Goal: Check status: Check status

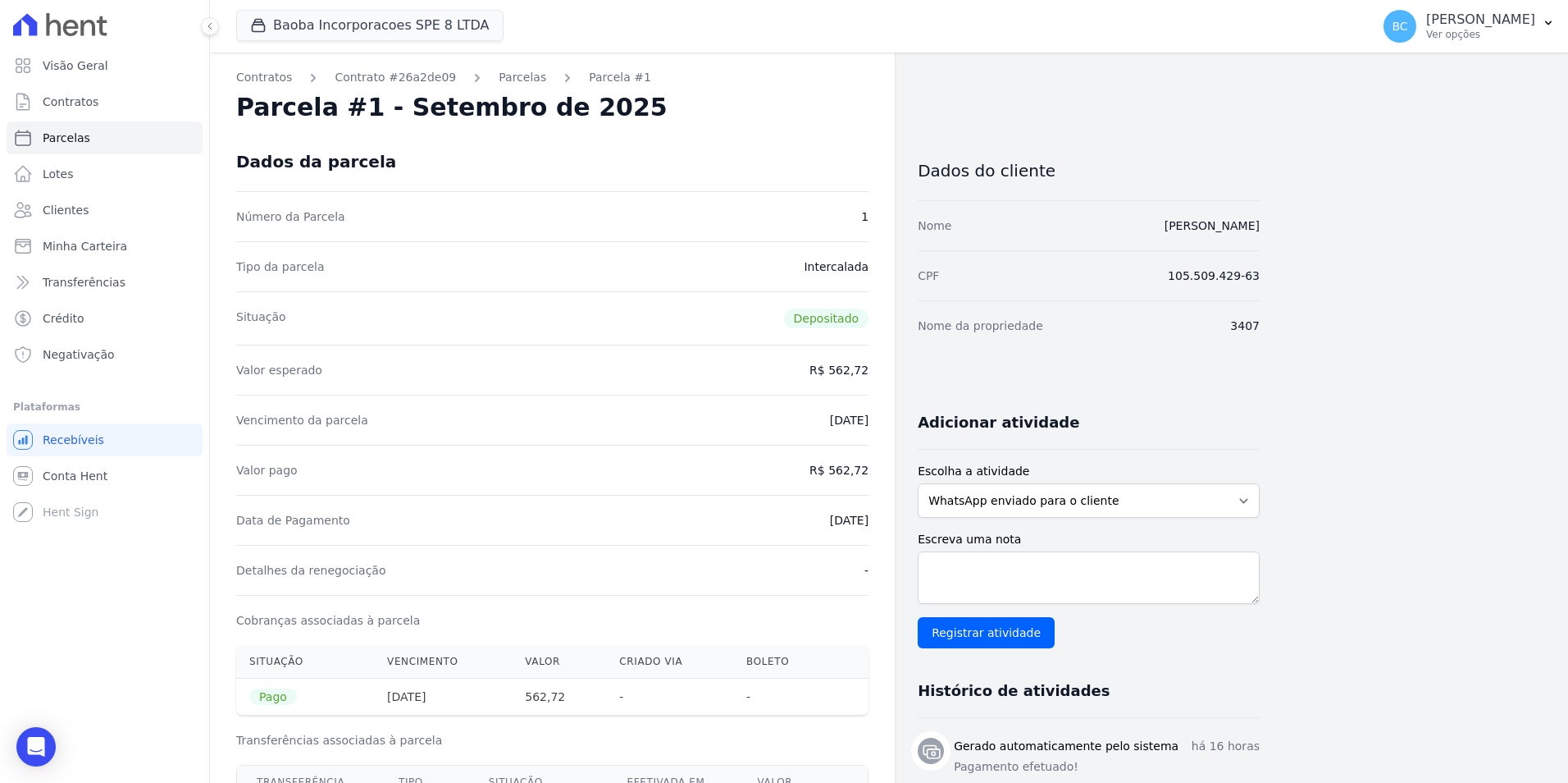
scroll to position [82, 0]
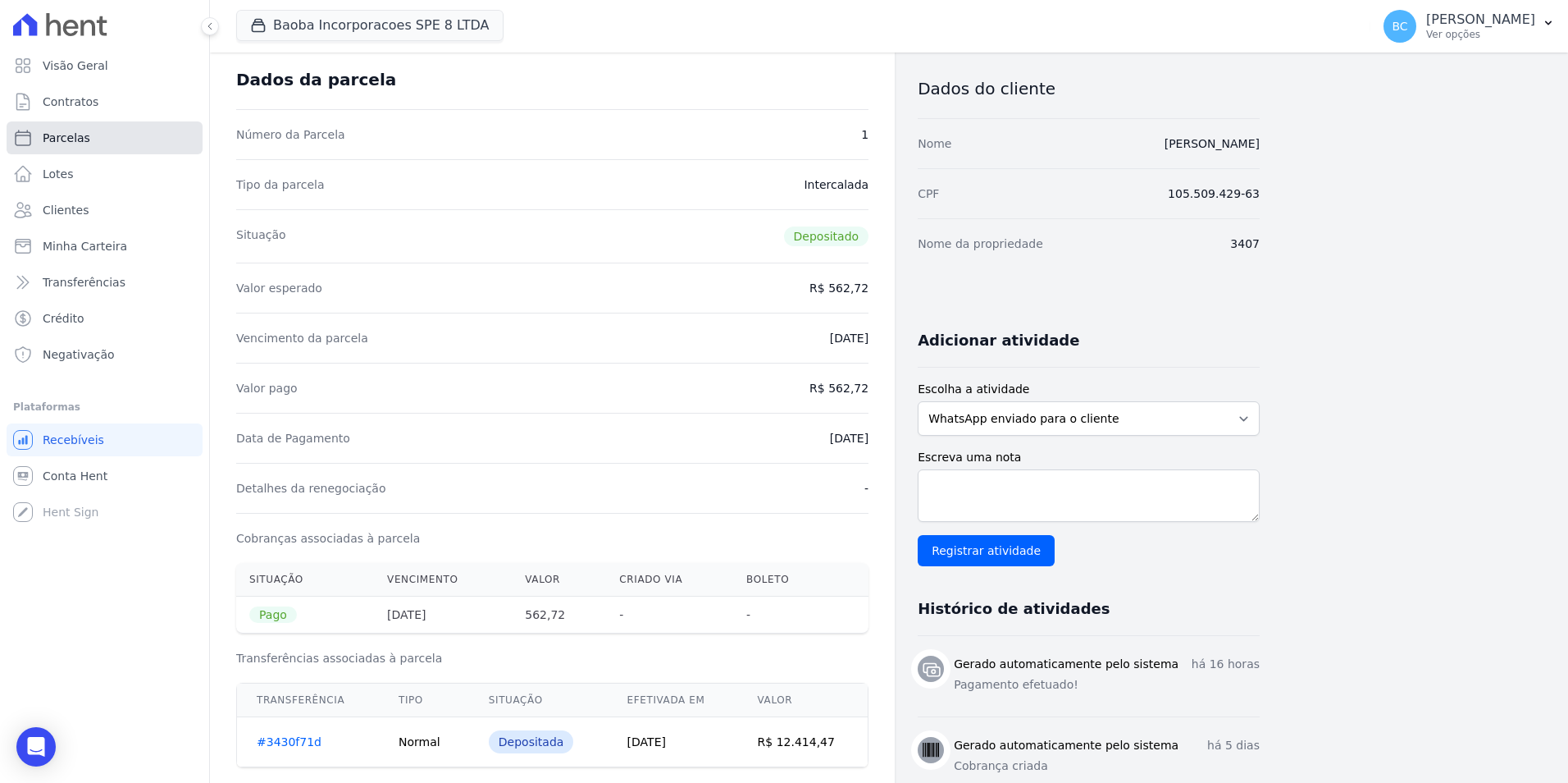
click at [117, 136] on link "Parcelas" at bounding box center [104, 137] width 196 height 33
select select
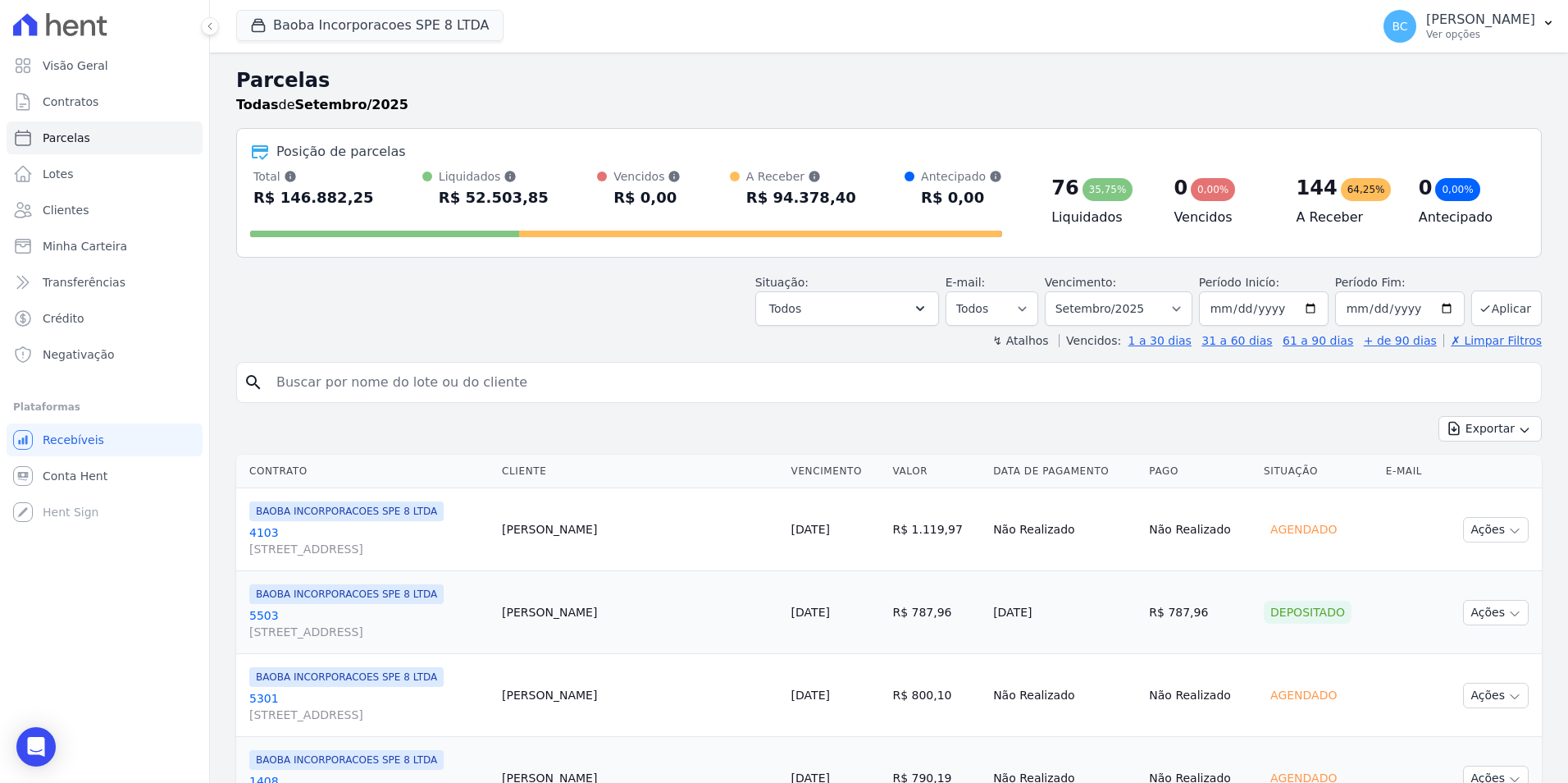
click at [489, 377] on input "search" at bounding box center [900, 382] width 1268 height 33
type input "[PERSON_NAME]"
select select
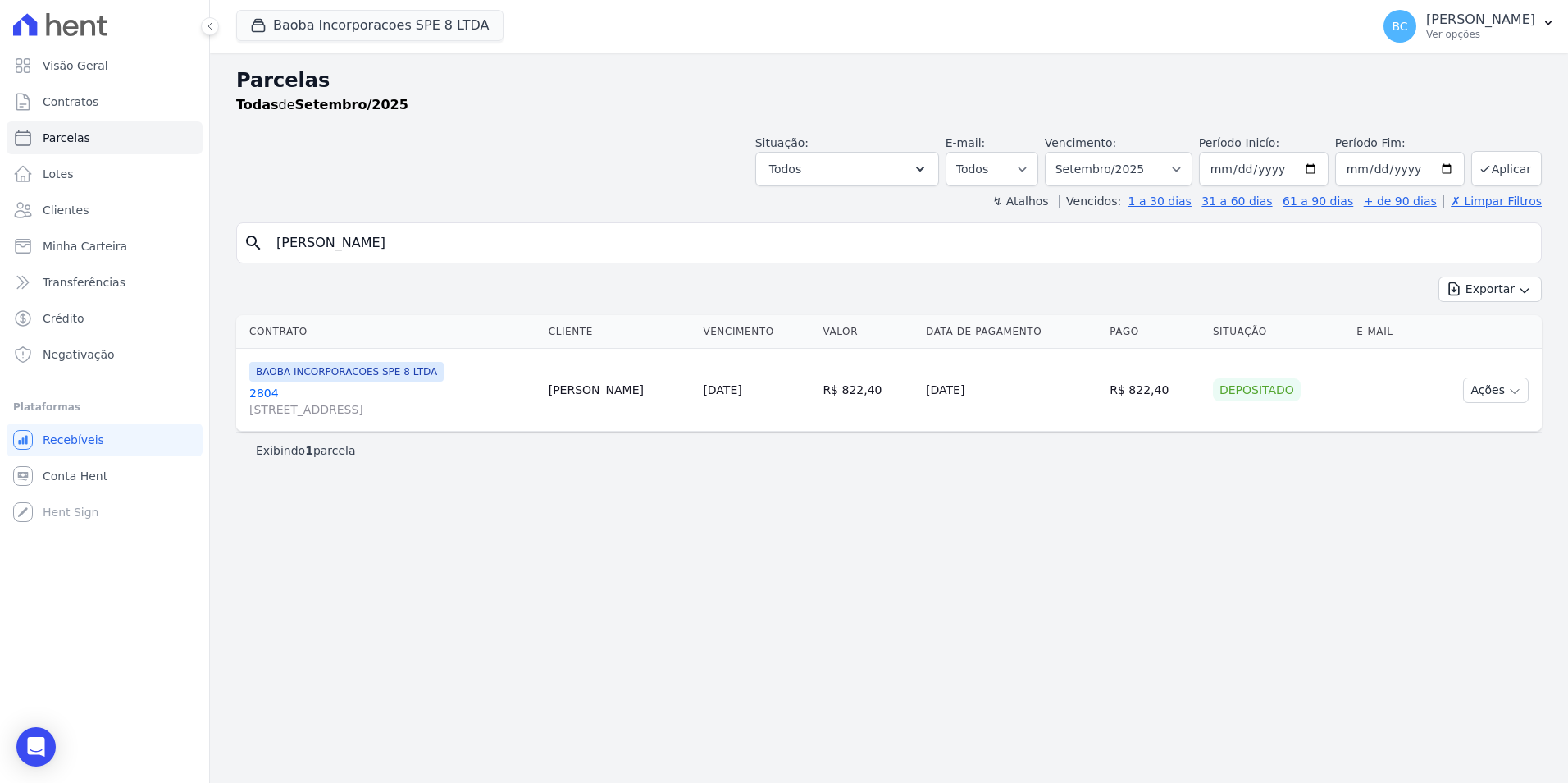
click at [267, 391] on link "2804 [STREET_ADDRESS]" at bounding box center [392, 401] width 286 height 33
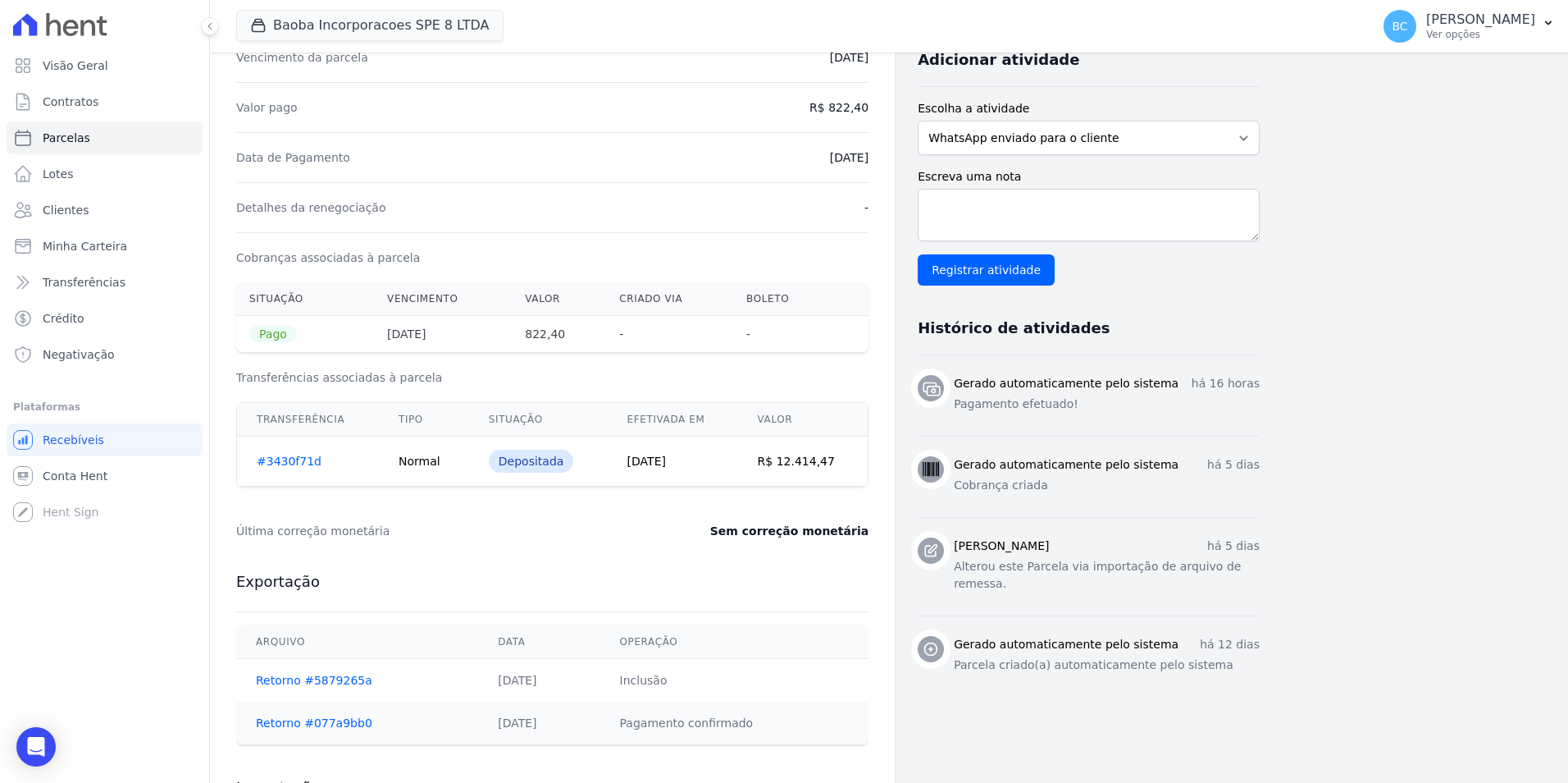
scroll to position [410, 0]
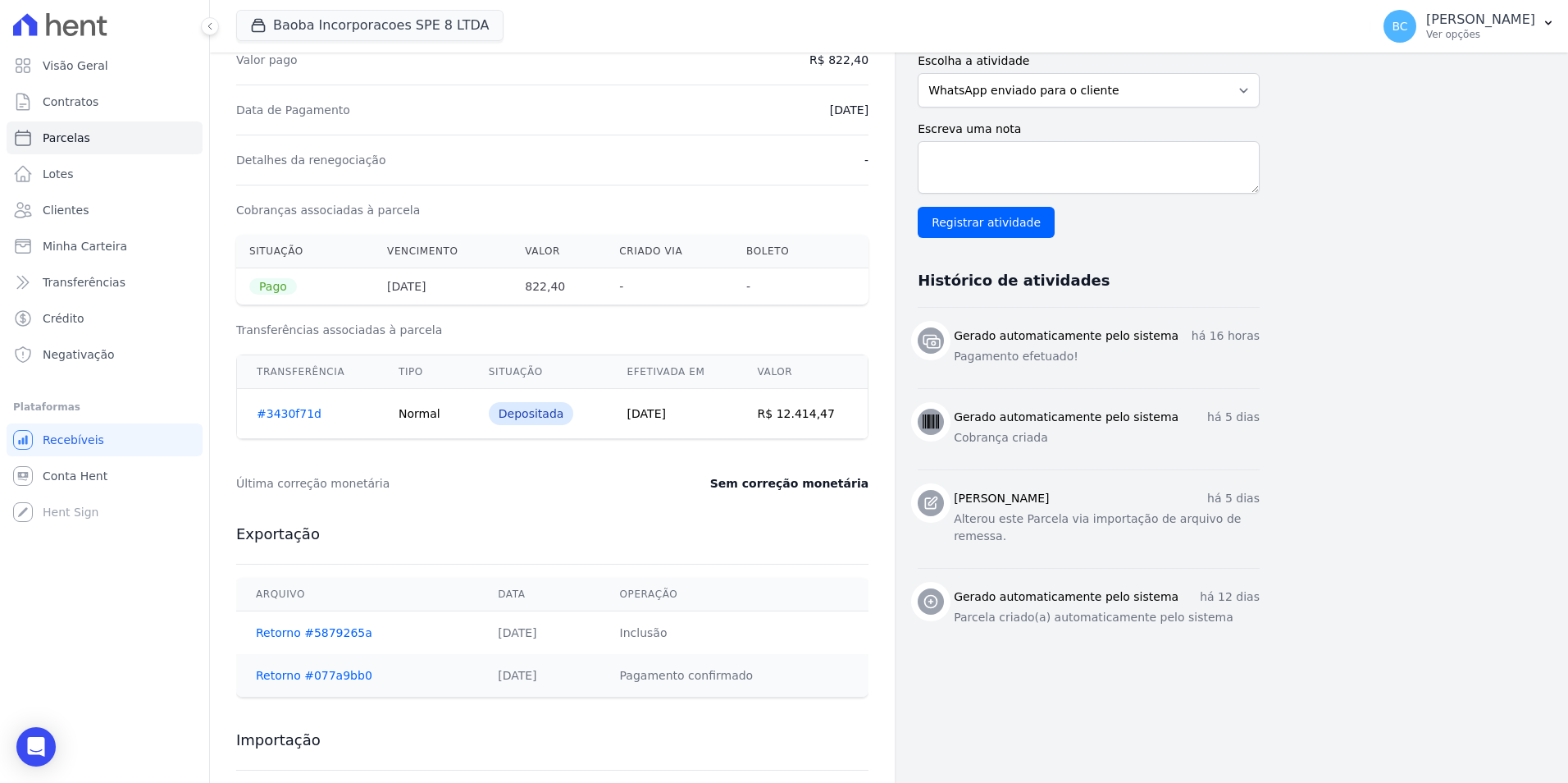
click at [523, 410] on div "Depositada" at bounding box center [531, 413] width 85 height 23
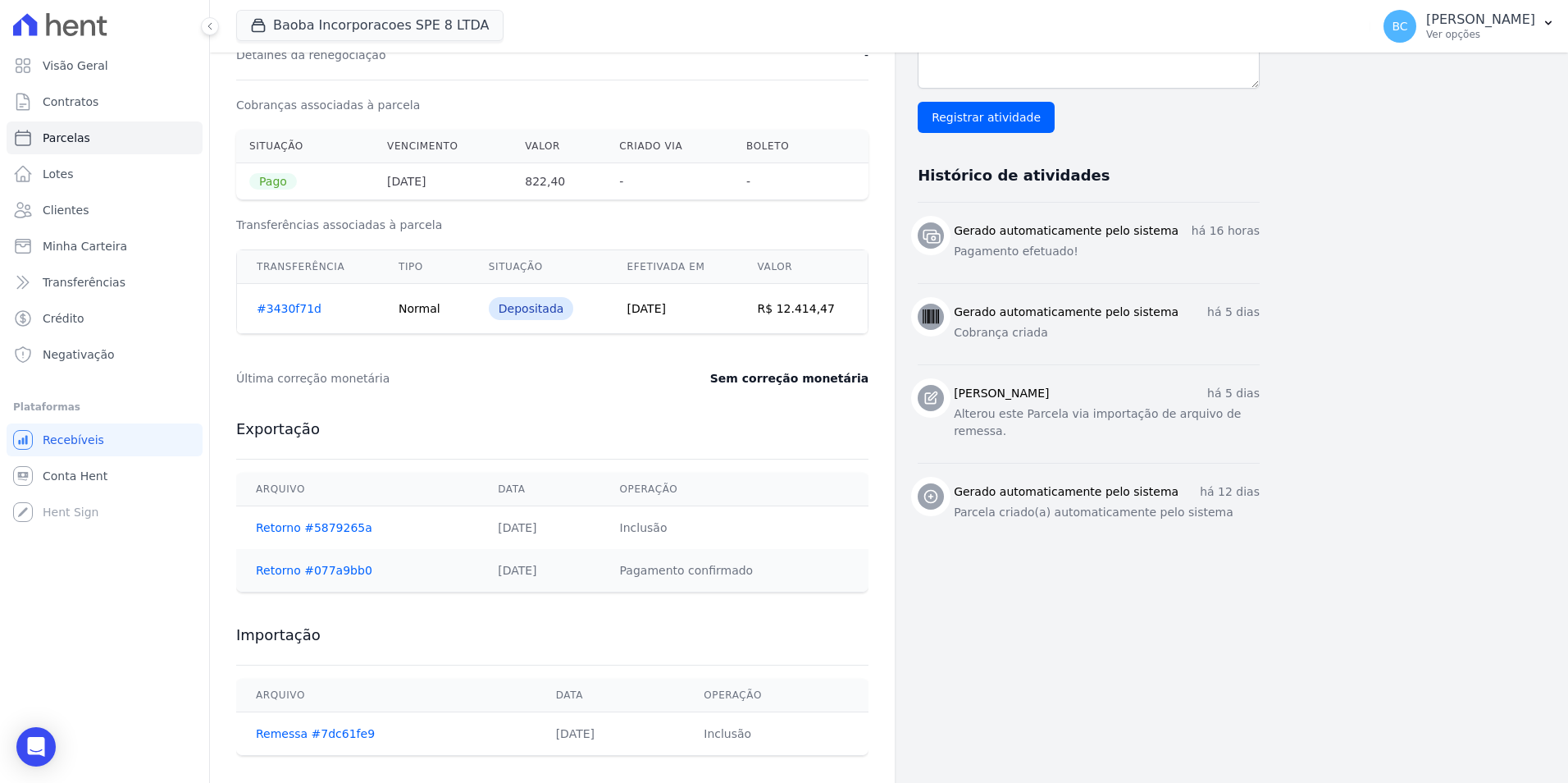
scroll to position [534, 0]
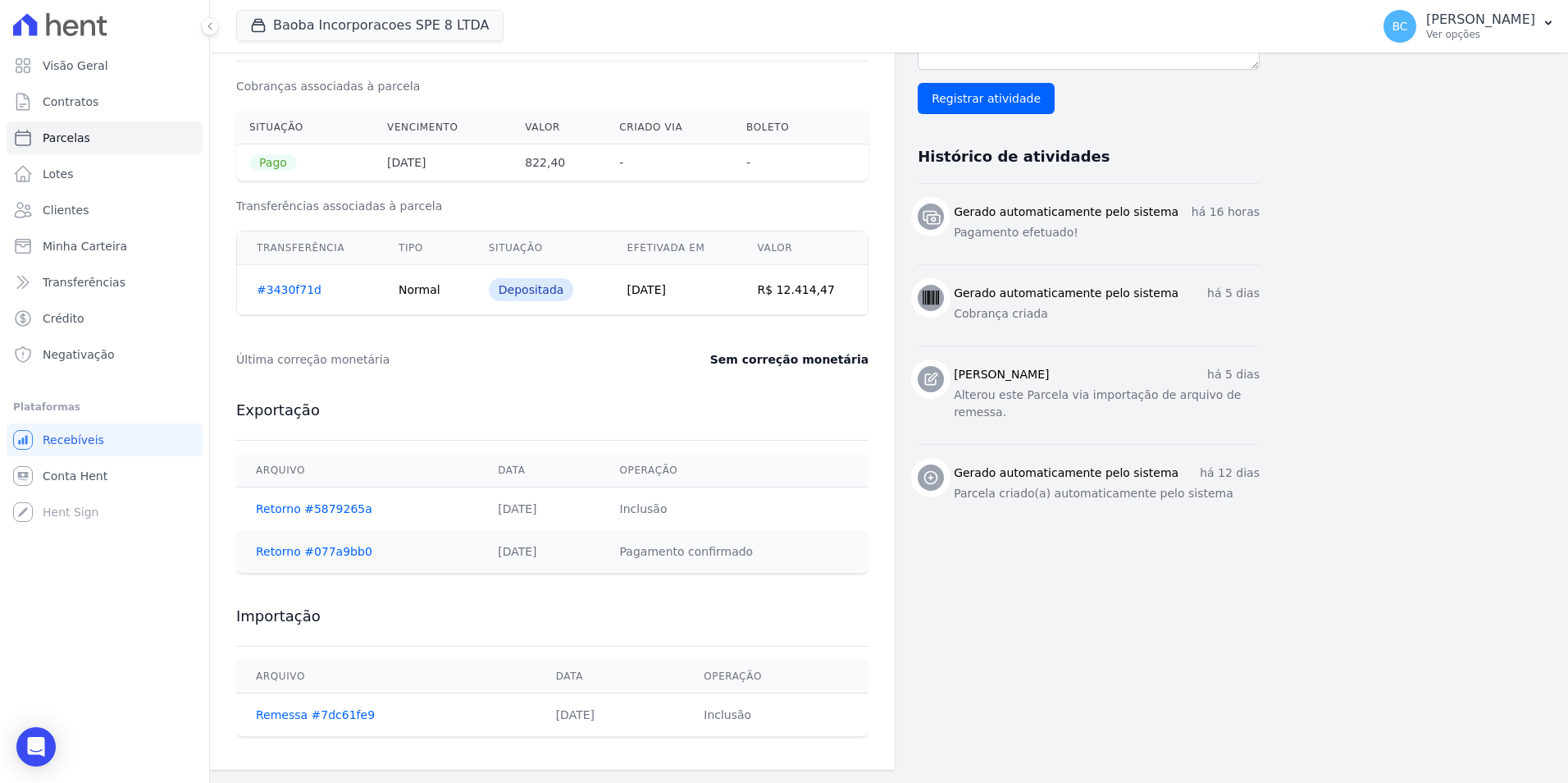
click at [933, 374] on icon at bounding box center [931, 378] width 12 height 12
click at [937, 473] on div "Gerado automaticamente pelo sistema há 12 dias Parcela criado(a) automaticament…" at bounding box center [1088, 485] width 342 height 41
click at [935, 465] on span at bounding box center [931, 477] width 26 height 26
click at [932, 212] on icon at bounding box center [931, 217] width 16 height 13
click at [312, 711] on link "Remessa #7dc61fe9" at bounding box center [315, 714] width 119 height 13
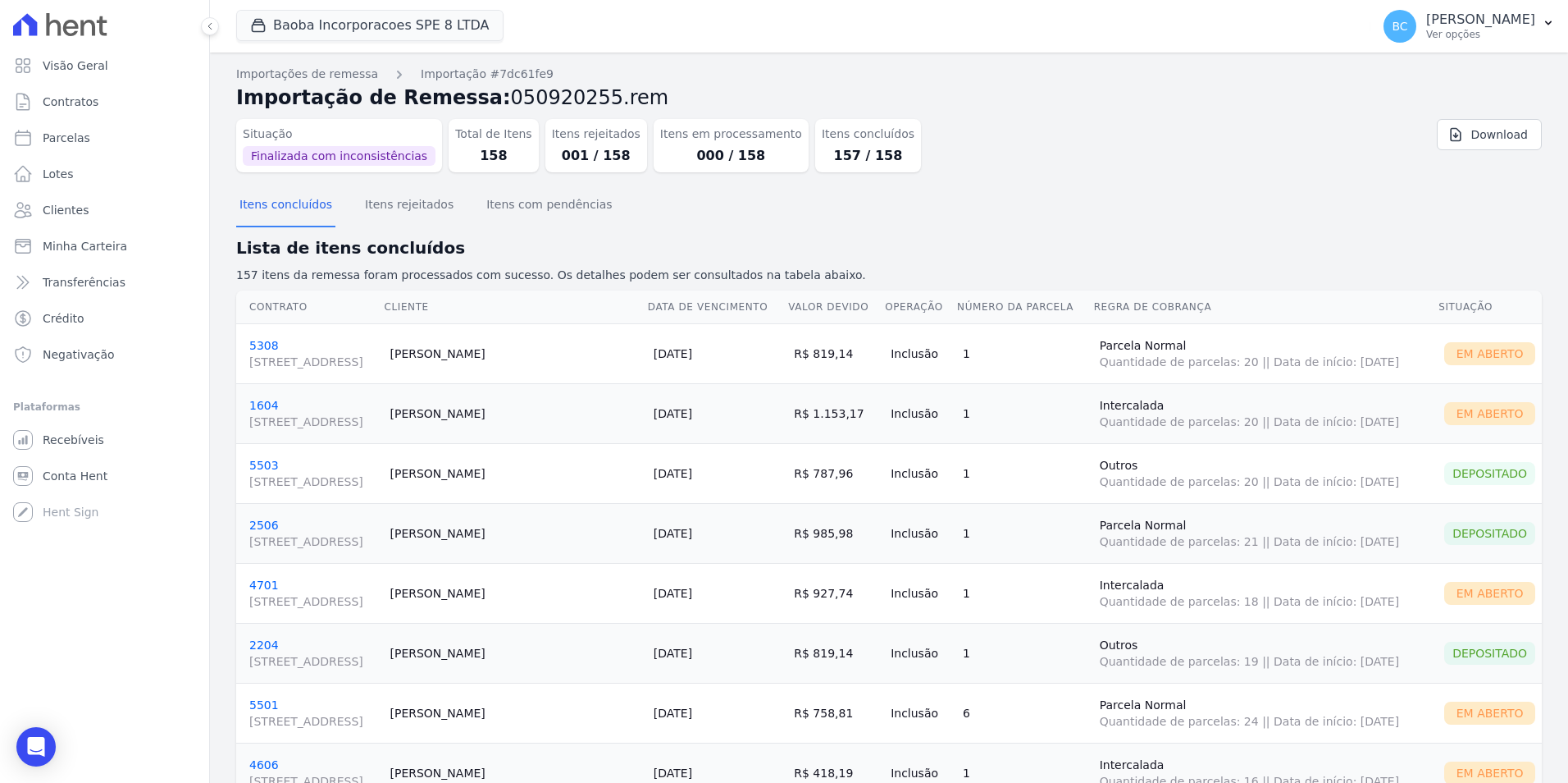
click at [1132, 159] on div "Situação Finalizada com inconsistências Total de Itens 158 Itens rejeitados 001…" at bounding box center [780, 142] width 1088 height 60
